Goal: Find contact information: Find contact information

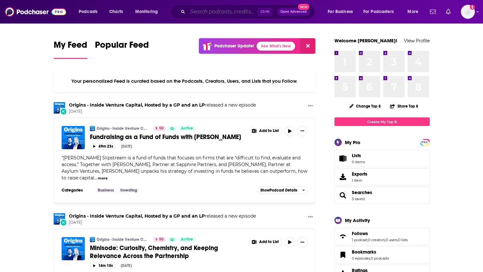
click at [240, 11] on input "Search podcasts, credits, & more..." at bounding box center [223, 12] width 70 height 10
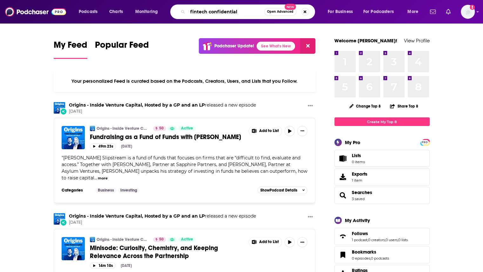
type input "fintech confidential"
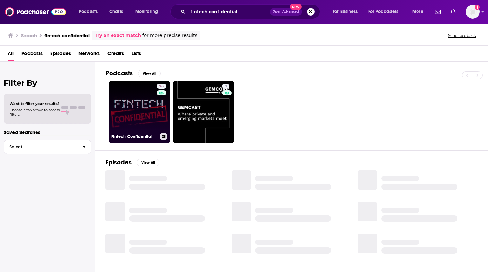
click at [132, 116] on link "28 Fintech Confidential" at bounding box center [140, 112] width 62 height 62
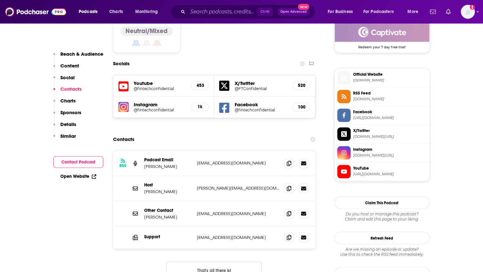
scroll to position [540, 0]
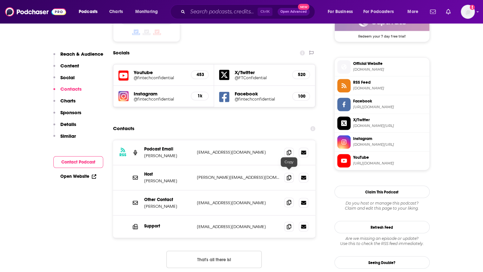
click at [290, 200] on icon at bounding box center [289, 202] width 4 height 5
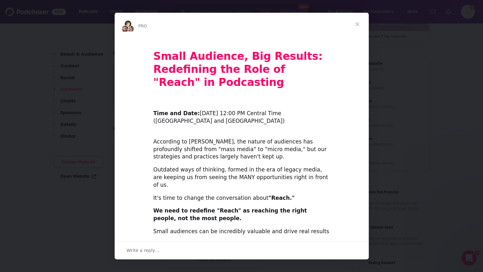
scroll to position [0, 0]
